Goal: Information Seeking & Learning: Check status

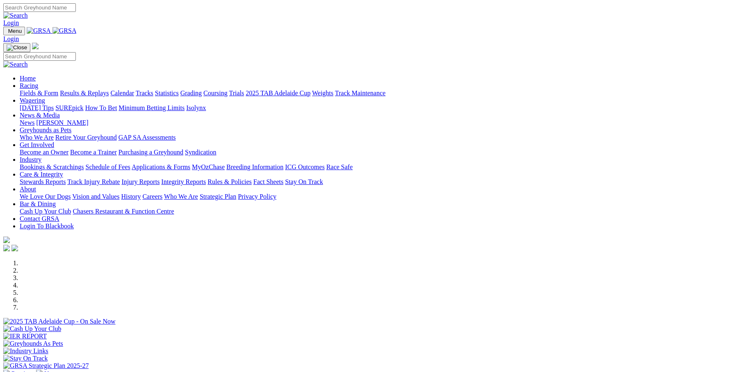
click at [109, 89] on link "Results & Replays" at bounding box center [84, 92] width 49 height 7
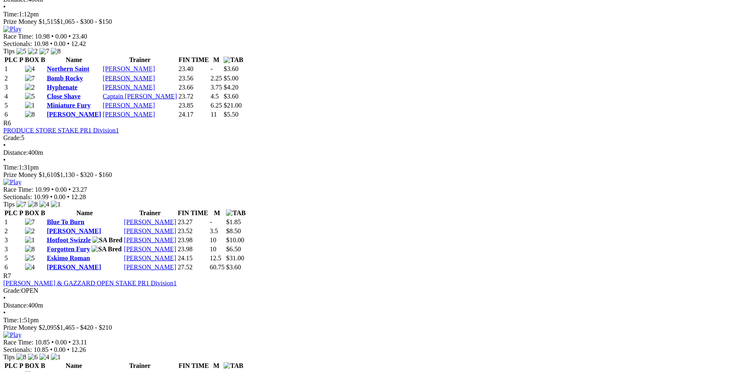
scroll to position [1039, 0]
